Goal: Find specific page/section: Find specific page/section

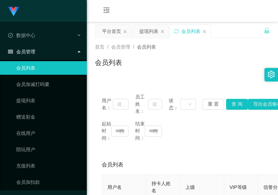
click at [232, 54] on div "首页 / 会员管理 / 会员列表 / 会员列表" at bounding box center [182, 57] width 175 height 29
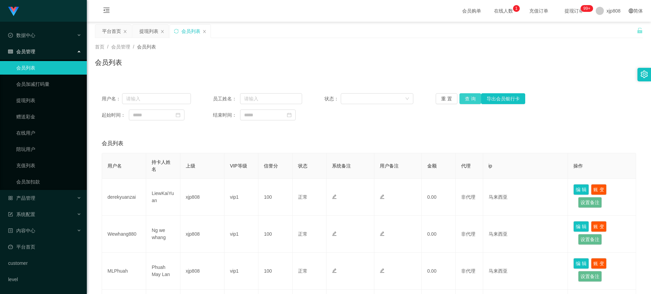
click at [475, 99] on button "查 询" at bounding box center [470, 98] width 22 height 11
click at [475, 99] on div "重 置 查 询 导出会员银行卡" at bounding box center [479, 98] width 89 height 11
click at [475, 99] on button "查 询" at bounding box center [470, 98] width 22 height 11
click at [33, 102] on link "提现列表" at bounding box center [48, 101] width 65 height 14
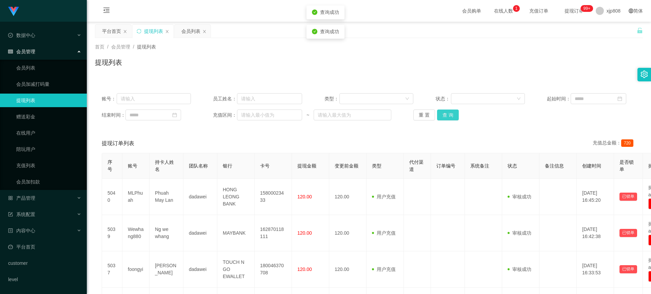
click at [447, 115] on button "查 询" at bounding box center [448, 114] width 22 height 11
click at [447, 115] on div "重 置 查 询" at bounding box center [457, 114] width 89 height 11
click at [447, 115] on button "查 询" at bounding box center [448, 114] width 22 height 11
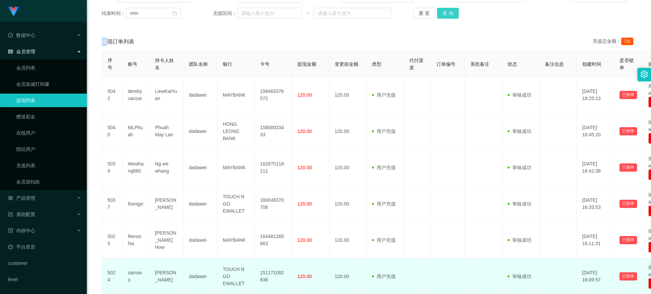
scroll to position [169, 0]
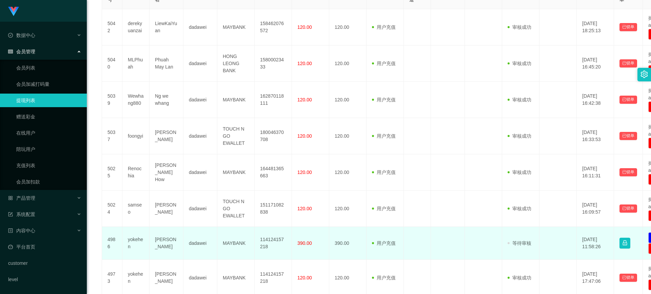
click at [129, 241] on td "yokehen" at bounding box center [135, 243] width 27 height 33
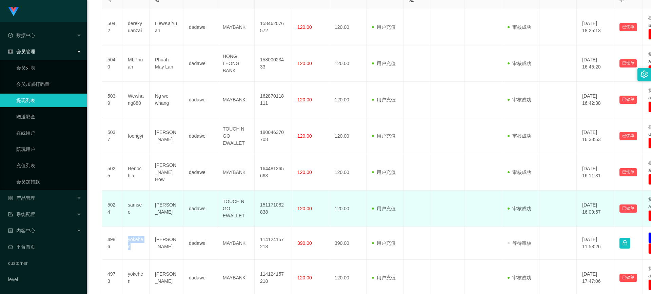
copy td "yokehen"
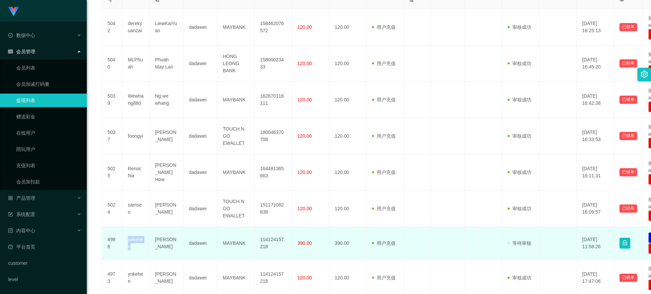
click at [135, 241] on td "yokehen" at bounding box center [135, 243] width 27 height 33
